Goal: Information Seeking & Learning: Learn about a topic

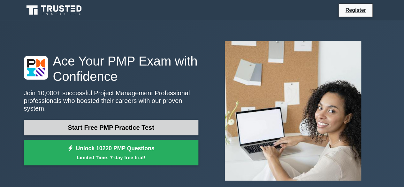
click at [92, 122] on link "Start Free PMP Practice Test" at bounding box center [111, 127] width 174 height 15
click at [80, 120] on link "Start Free PMP Practice Test" at bounding box center [111, 127] width 174 height 15
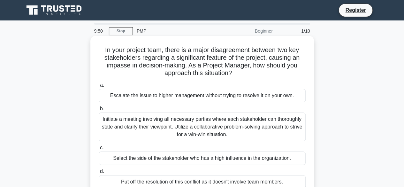
click at [133, 96] on div "Escalate the issue to higher management without trying to resolve it on your ow…" at bounding box center [202, 95] width 207 height 13
click at [99, 87] on input "a. Escalate the issue to higher management without trying to resolve it on your…" at bounding box center [99, 85] width 0 height 4
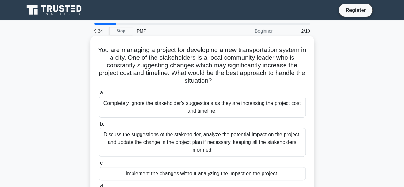
click at [131, 108] on div "Completely ignore the stakeholder's suggestions as they are increasing the proj…" at bounding box center [202, 106] width 207 height 21
click at [99, 95] on input "a. Completely ignore the stakeholder's suggestions as they are increasing the p…" at bounding box center [99, 93] width 0 height 4
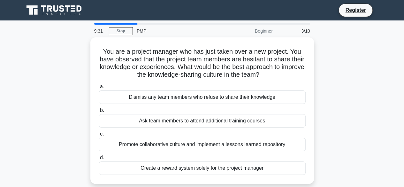
click at [131, 108] on label "b. Ask team members to attend additional training courses" at bounding box center [202, 116] width 207 height 21
click at [99, 108] on input "b. Ask team members to attend additional training courses" at bounding box center [99, 110] width 0 height 4
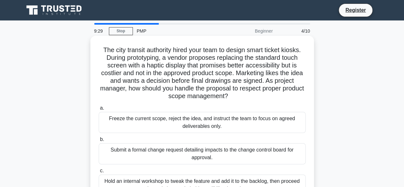
click at [131, 118] on div "Freeze the current scope, reject the idea, and instruct the team to focus on ag…" at bounding box center [202, 122] width 207 height 21
click at [99, 110] on input "a. Freeze the current scope, reject the idea, and instruct the team to focus on…" at bounding box center [99, 108] width 0 height 4
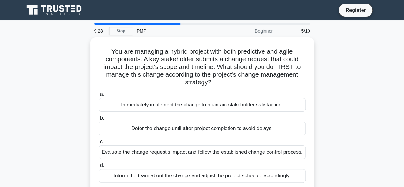
click at [131, 118] on label "b. Defer the change until after project completion to avoid delays." at bounding box center [202, 124] width 207 height 21
click at [99, 118] on input "b. Defer the change until after project completion to avoid delays." at bounding box center [99, 118] width 0 height 4
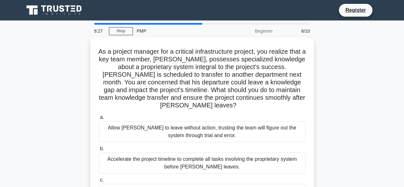
click at [131, 118] on label "a. Allow Carlos to leave without action, trusting the team will figure out the …" at bounding box center [202, 127] width 207 height 29
click at [99, 118] on input "a. Allow Carlos to leave without action, trusting the team will figure out the …" at bounding box center [99, 117] width 0 height 4
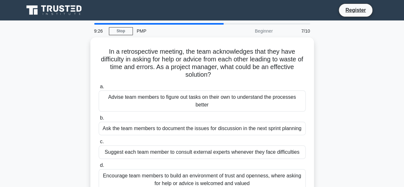
click at [131, 118] on label "b. Ask the team members to document the issues for discussion in the next sprin…" at bounding box center [202, 124] width 207 height 21
click at [99, 118] on input "b. Ask the team members to document the issues for discussion in the next sprin…" at bounding box center [99, 118] width 0 height 4
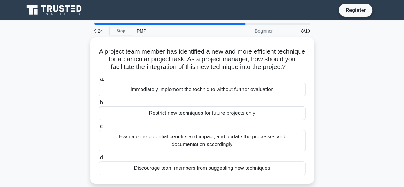
click at [131, 118] on div "Restrict new techniques for future projects only" at bounding box center [202, 112] width 207 height 13
click at [99, 105] on input "b. Restrict new techniques for future projects only" at bounding box center [99, 103] width 0 height 4
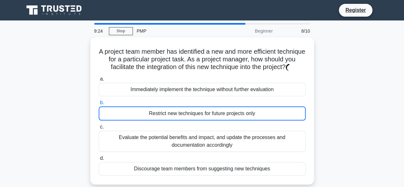
click at [99, 125] on input "c. Evaluate the potential benefits and impact, and update the processes and doc…" at bounding box center [99, 127] width 0 height 4
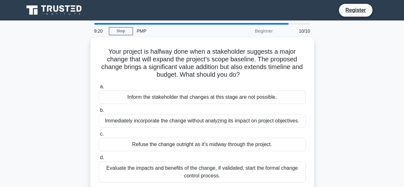
click at [131, 118] on div "Immediately incorporate the change without analyzing its impact on project obje…" at bounding box center [202, 120] width 207 height 13
click at [99, 112] on input "b. Immediately incorporate the change without analyzing its impact on project o…" at bounding box center [99, 110] width 0 height 4
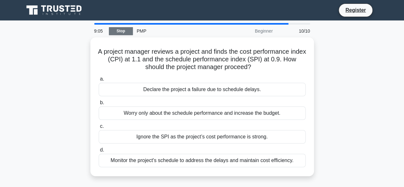
click at [113, 31] on link "Stop" at bounding box center [121, 31] width 24 height 8
